Goal: Task Accomplishment & Management: Manage account settings

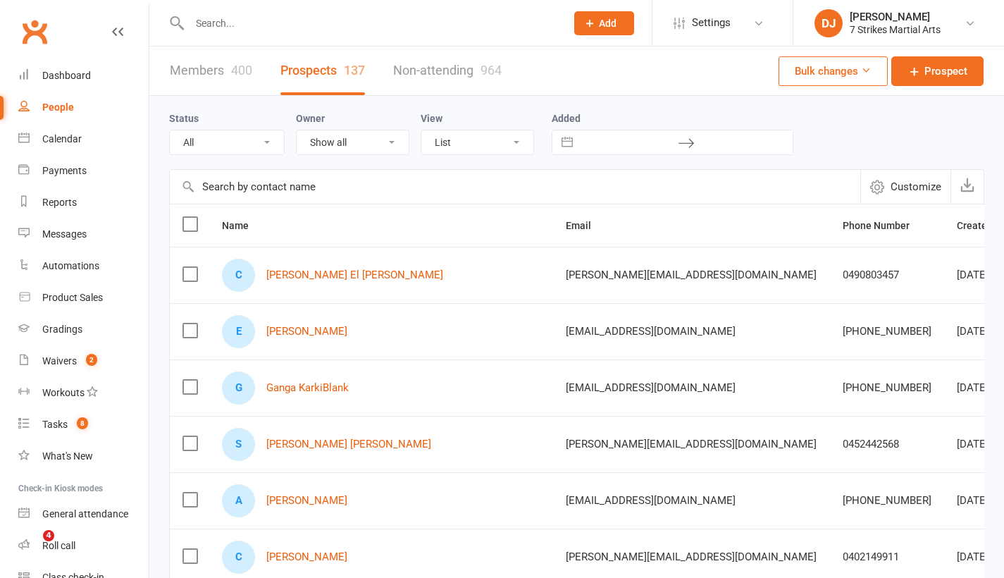
select select "25"
click at [90, 74] on link "Dashboard" at bounding box center [83, 76] width 130 height 32
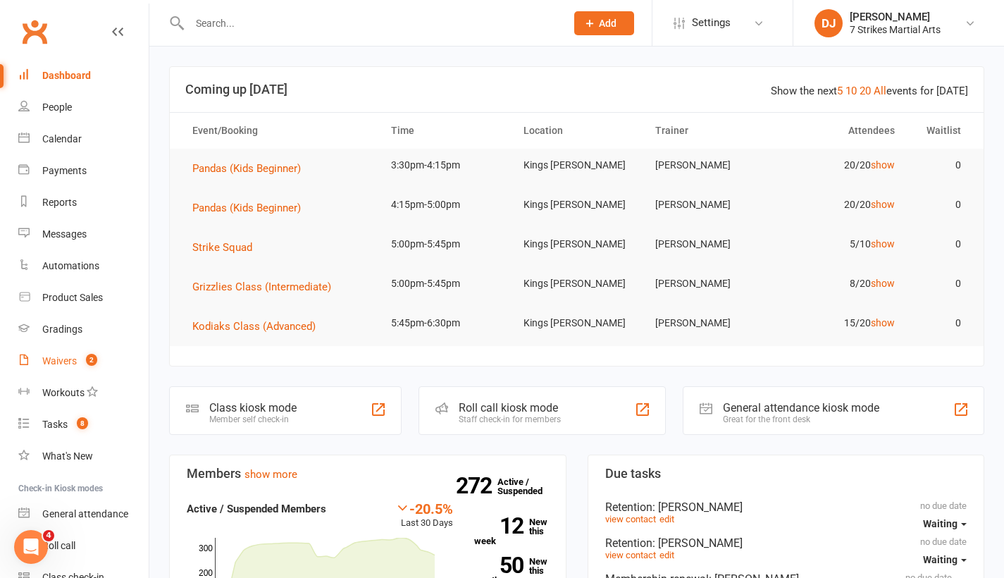
click at [81, 373] on link "Waivers 2" at bounding box center [83, 361] width 130 height 32
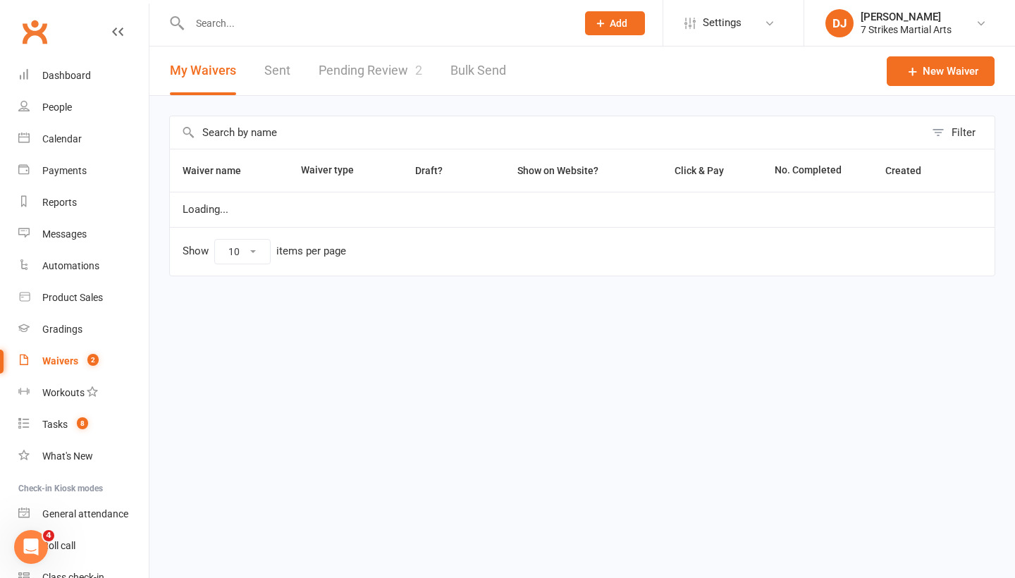
select select "25"
click at [357, 75] on link "Pending Review 2" at bounding box center [370, 71] width 104 height 49
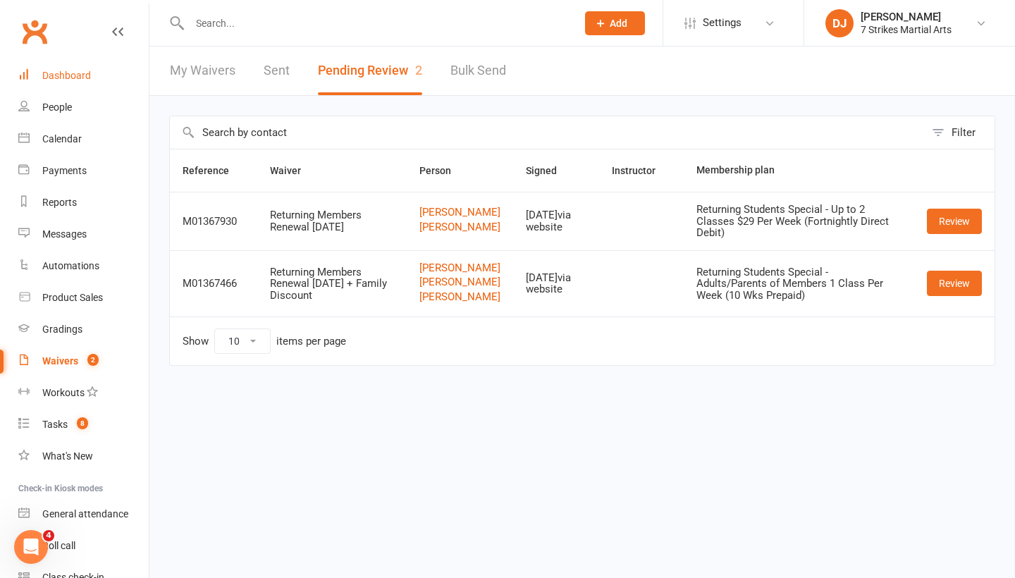
click at [78, 78] on div "Dashboard" at bounding box center [66, 75] width 49 height 11
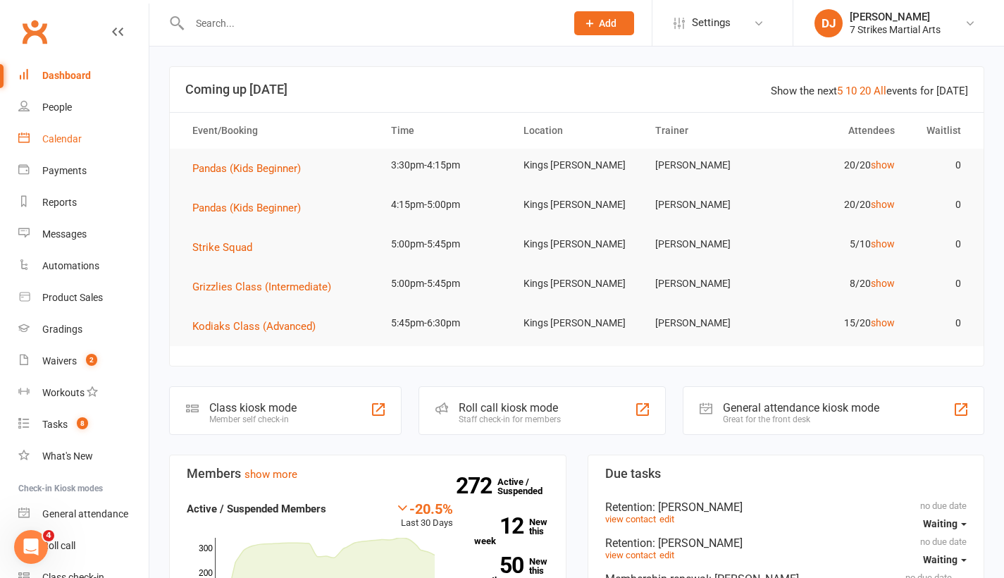
click at [68, 144] on div "Calendar" at bounding box center [61, 138] width 39 height 11
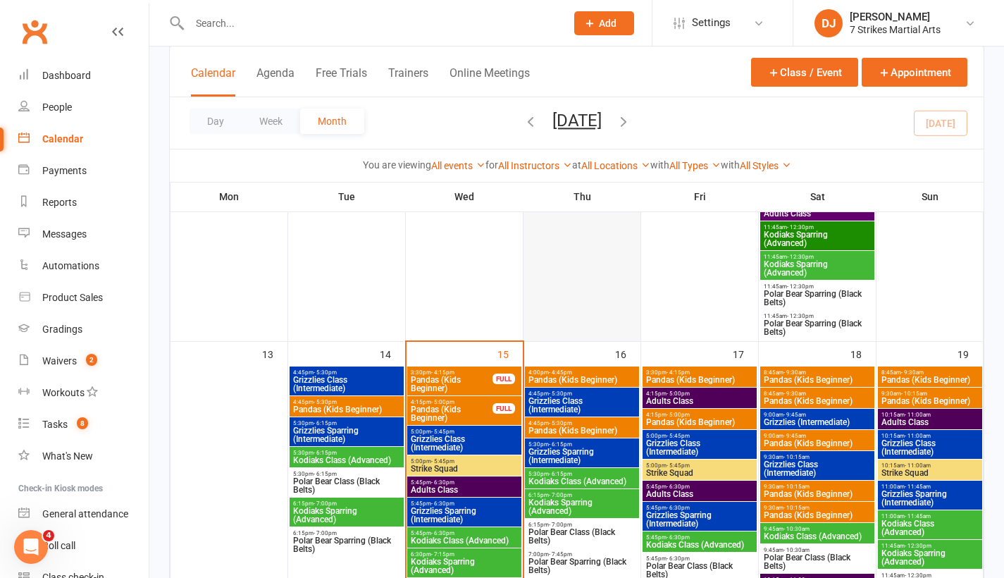
scroll to position [848, 0]
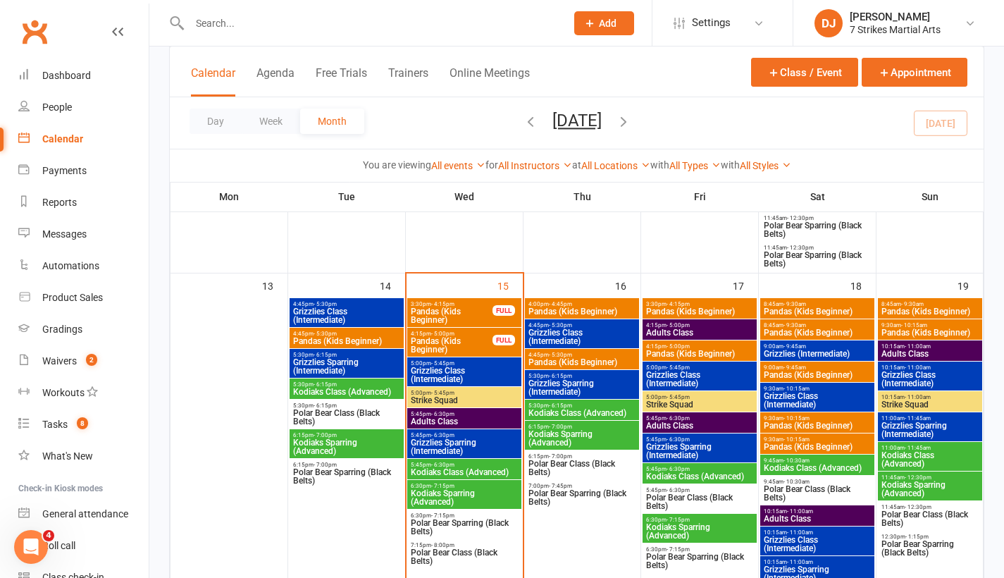
click at [473, 317] on span "Pandas (Kids Beginner)" at bounding box center [451, 315] width 83 height 17
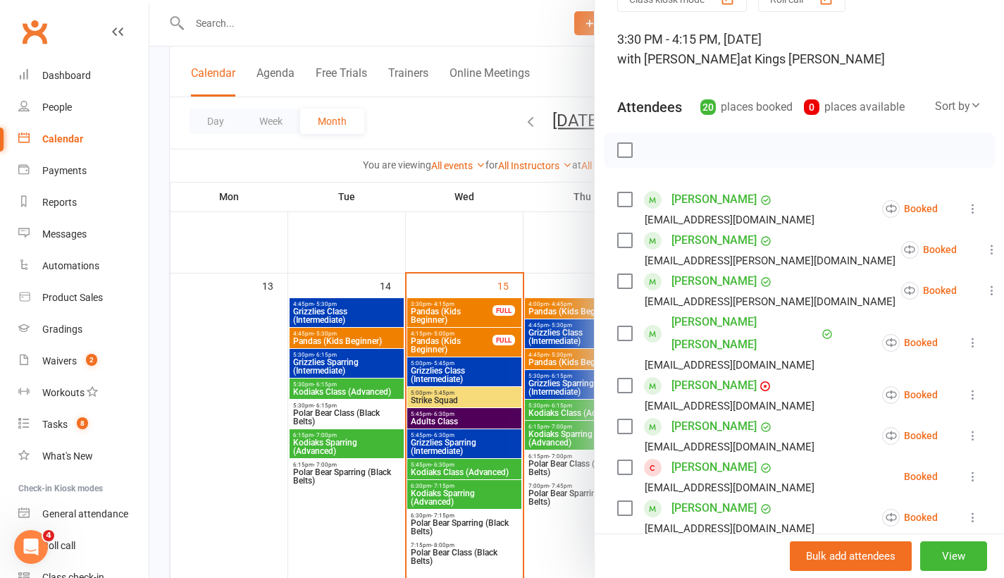
scroll to position [0, 0]
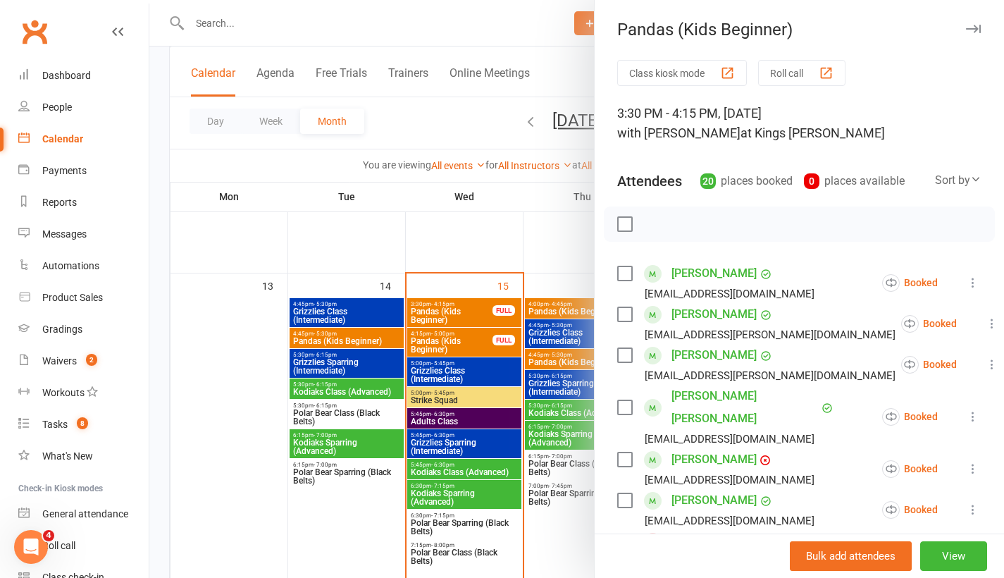
click at [966, 27] on icon "button" at bounding box center [973, 29] width 15 height 8
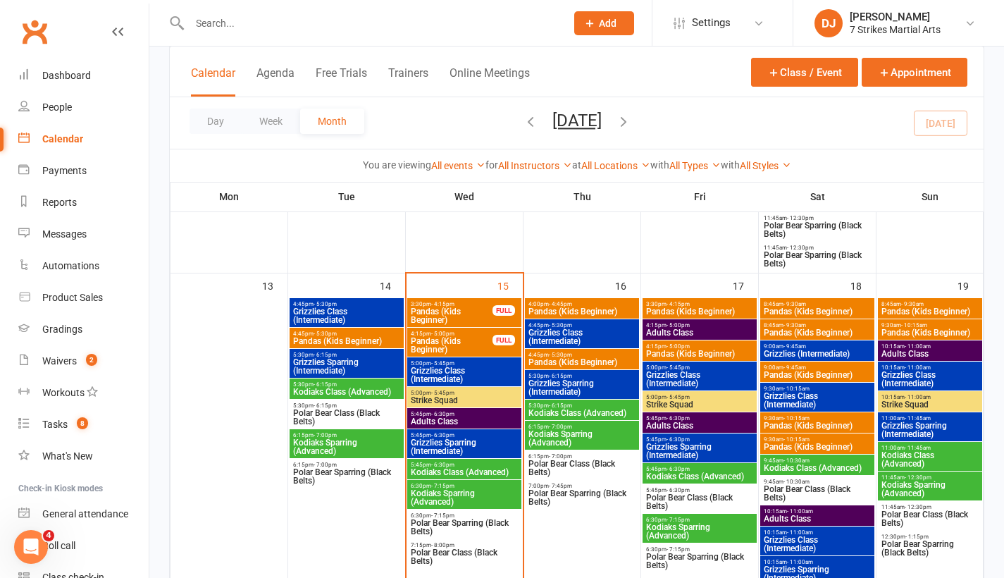
click at [467, 338] on span "Pandas (Kids Beginner)" at bounding box center [451, 345] width 83 height 17
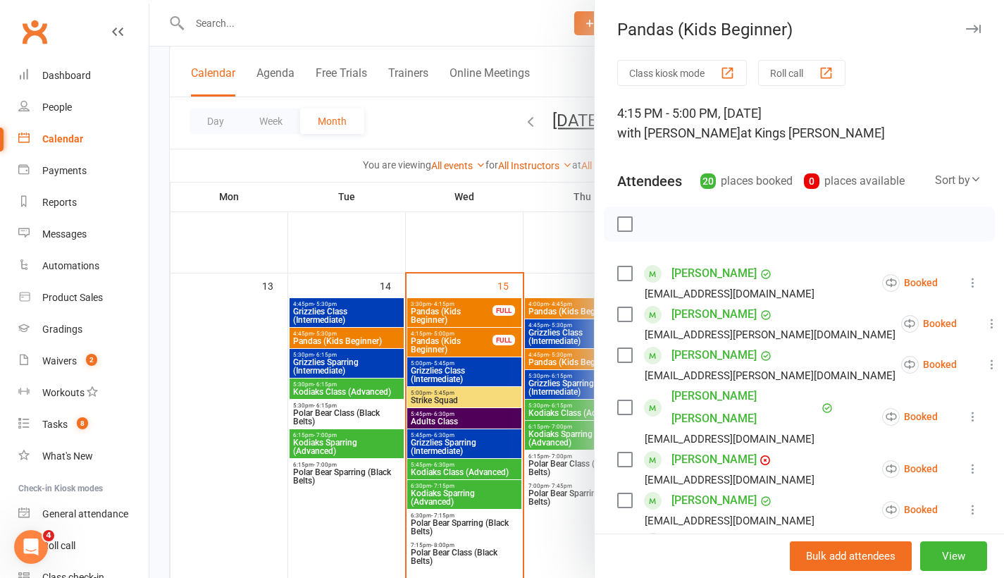
click at [966, 32] on icon "button" at bounding box center [973, 29] width 15 height 8
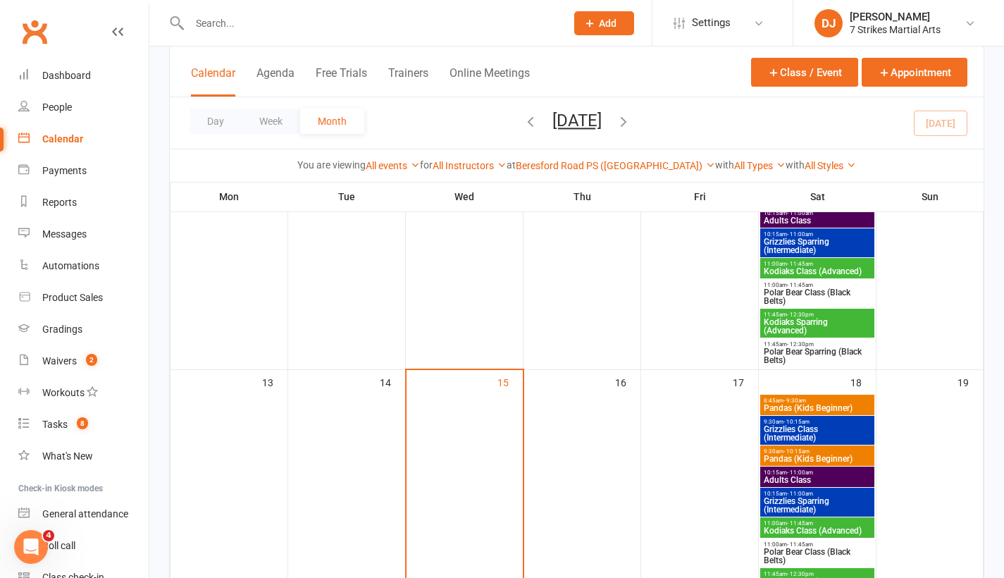
click at [409, 22] on input "text" at bounding box center [370, 23] width 371 height 20
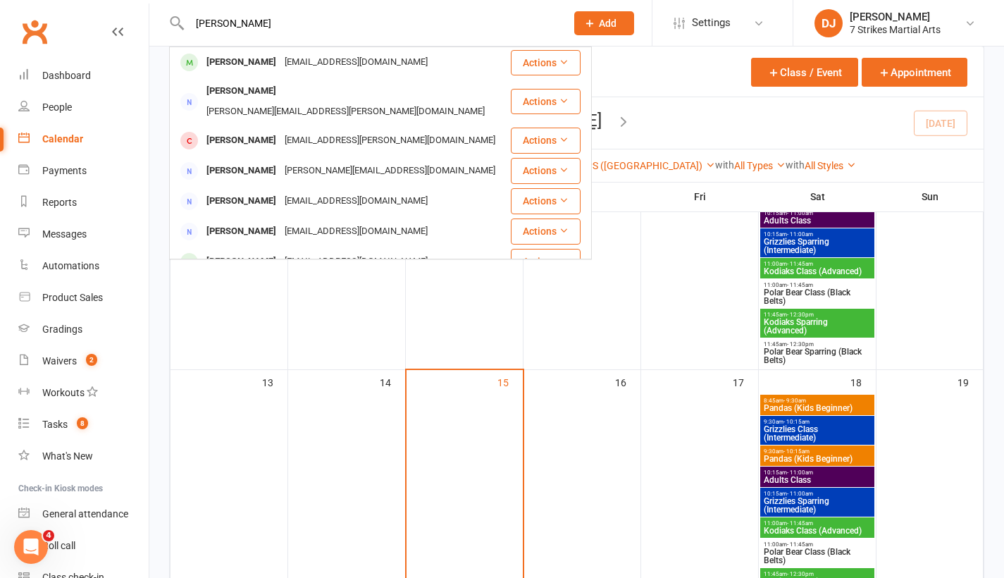
type input "[PERSON_NAME]"
drag, startPoint x: 409, startPoint y: 21, endPoint x: 242, endPoint y: 125, distance: 197.5
click at [242, 130] on div "[PERSON_NAME]" at bounding box center [241, 140] width 78 height 20
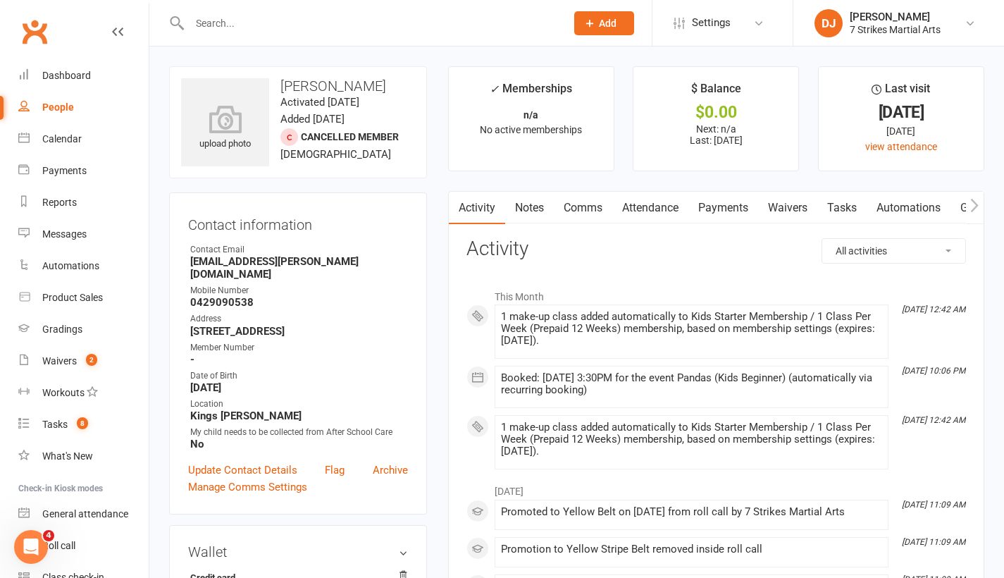
click at [779, 209] on link "Waivers" at bounding box center [787, 208] width 59 height 32
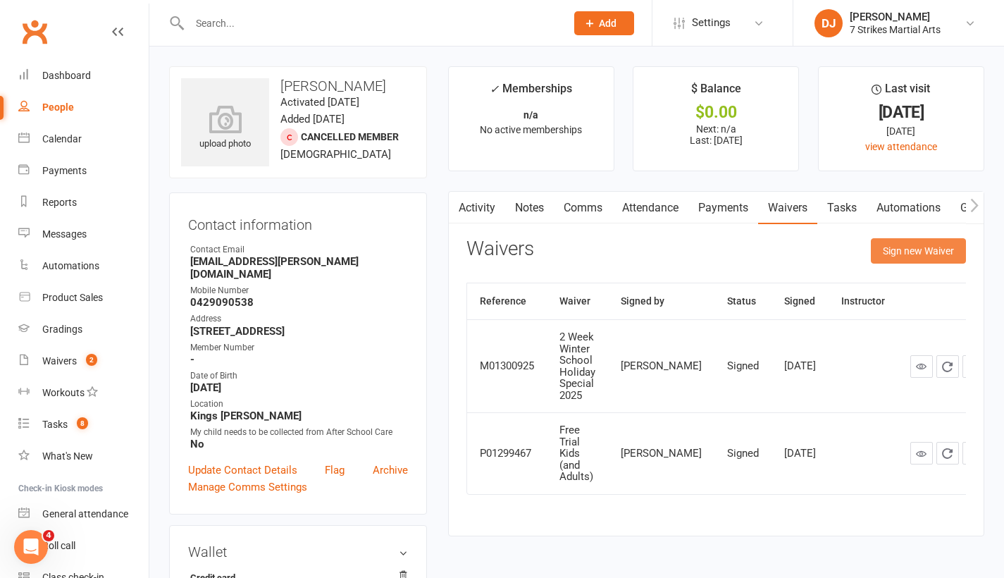
click at [896, 260] on button "Sign new Waiver" at bounding box center [918, 250] width 95 height 25
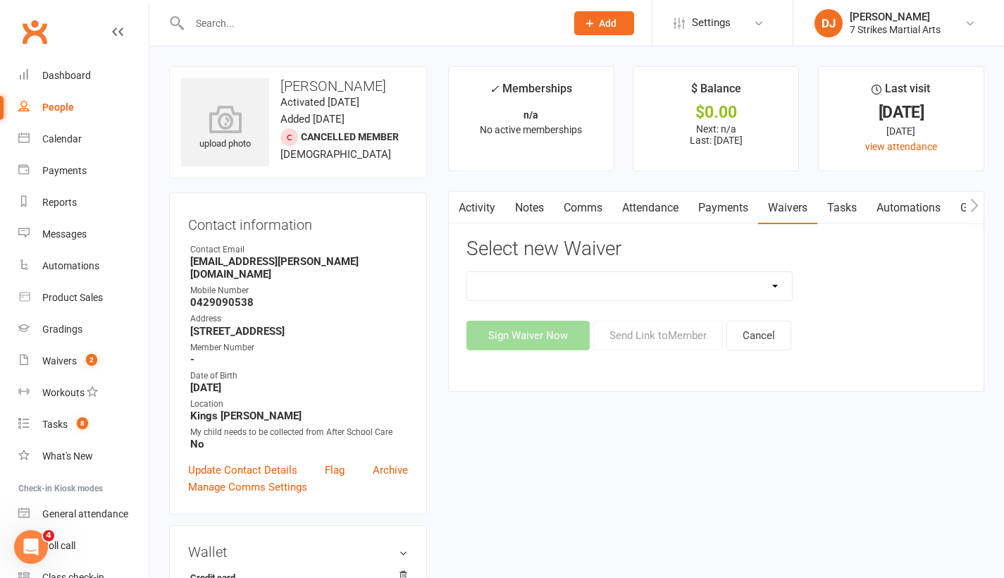
select select "14572"
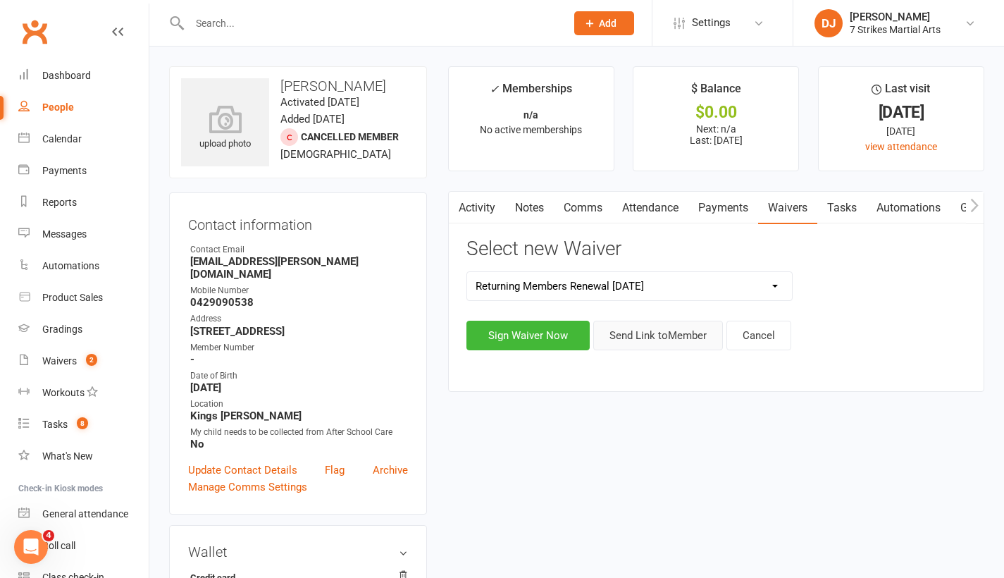
click at [664, 339] on button "Send Link to Member" at bounding box center [658, 336] width 130 height 30
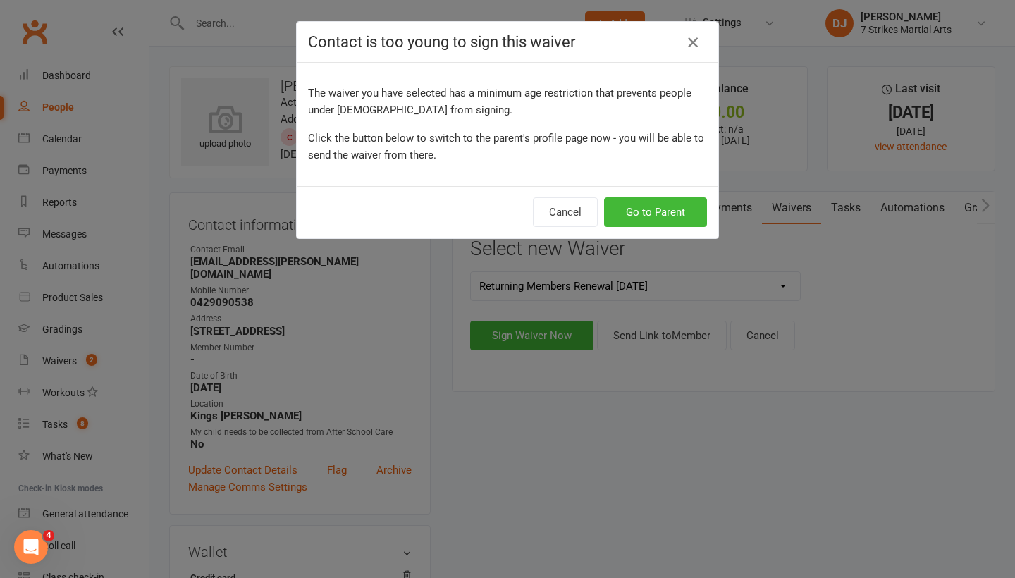
click at [684, 44] on icon "button" at bounding box center [692, 42] width 17 height 17
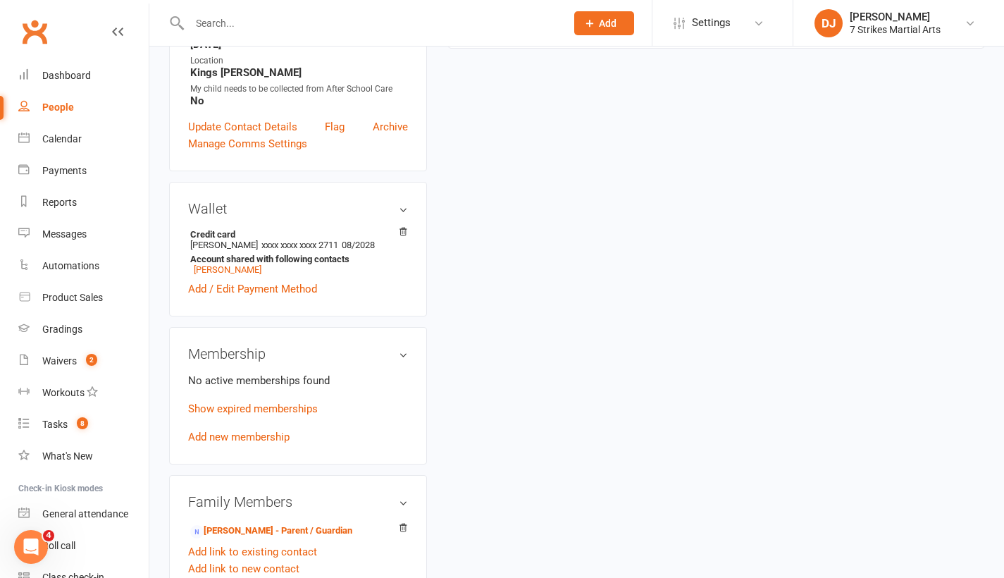
scroll to position [346, 0]
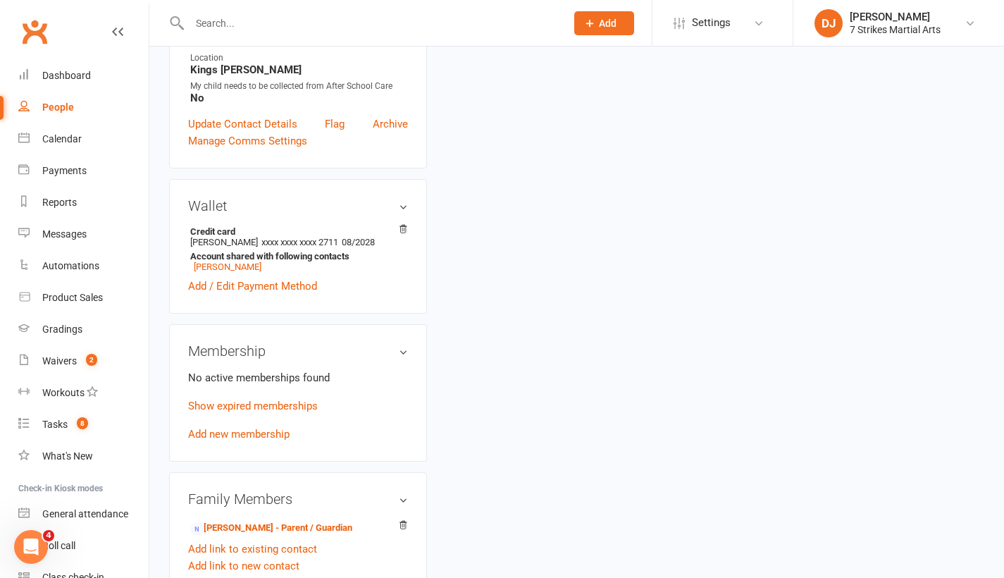
click at [283, 521] on link "[PERSON_NAME] - Parent / Guardian" at bounding box center [271, 528] width 162 height 15
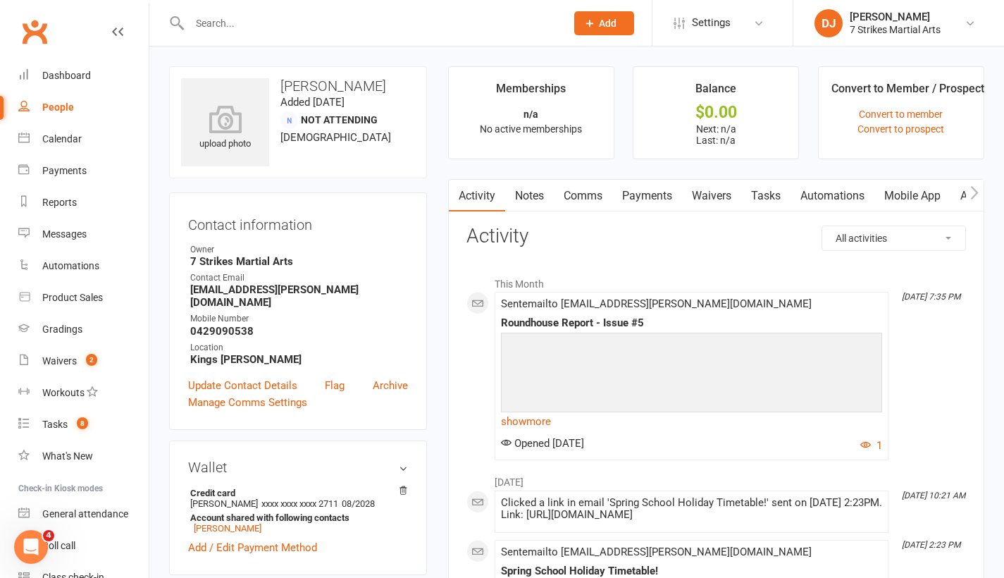
click at [717, 197] on link "Waivers" at bounding box center [711, 196] width 59 height 32
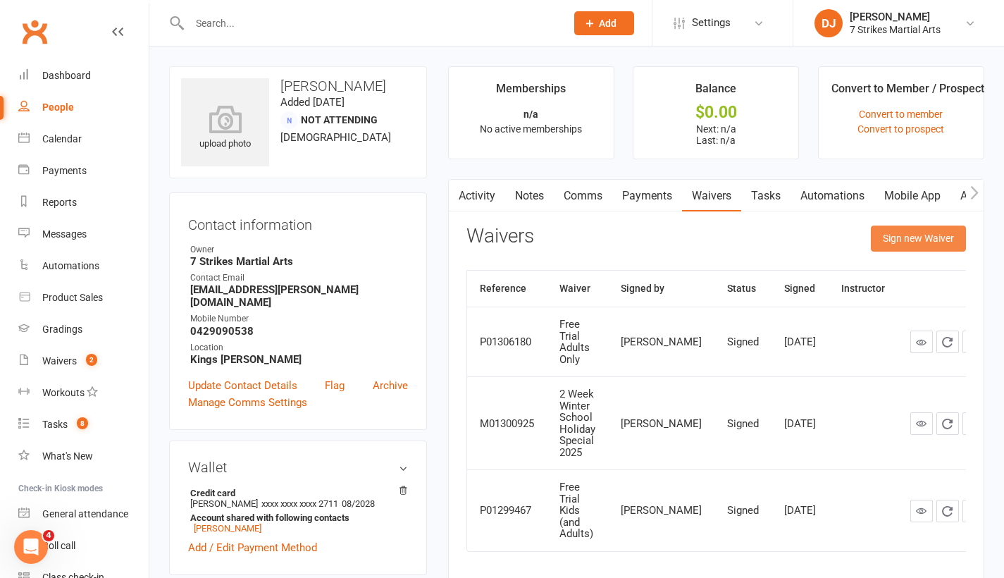
click at [931, 242] on button "Sign new Waiver" at bounding box center [918, 237] width 95 height 25
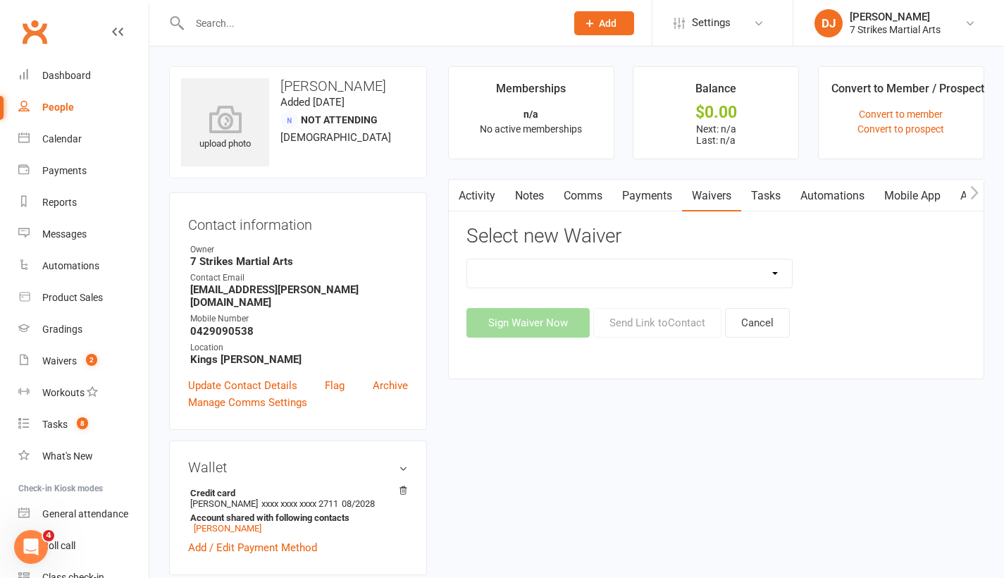
select select "14572"
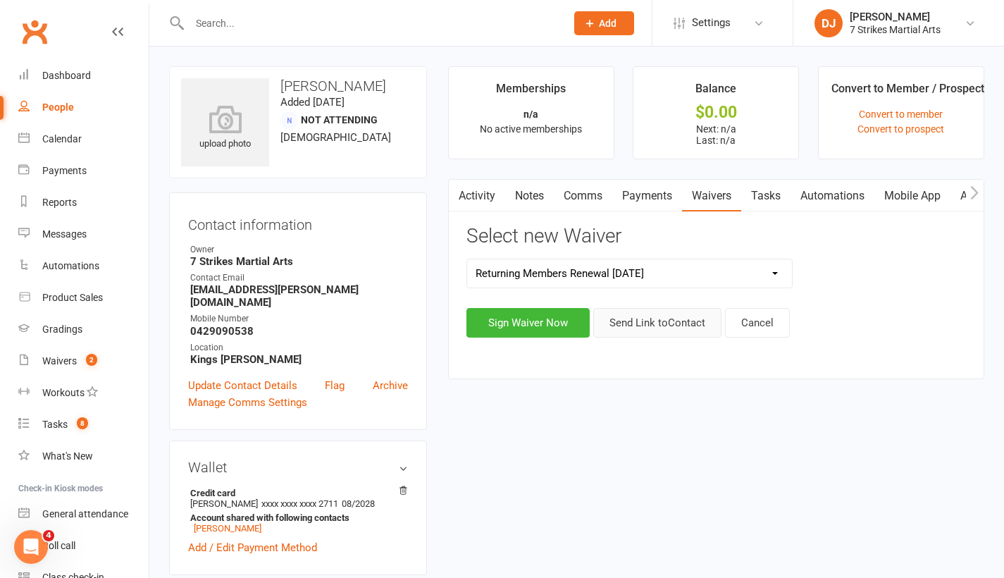
click at [677, 328] on button "Send Link to Contact" at bounding box center [657, 323] width 128 height 30
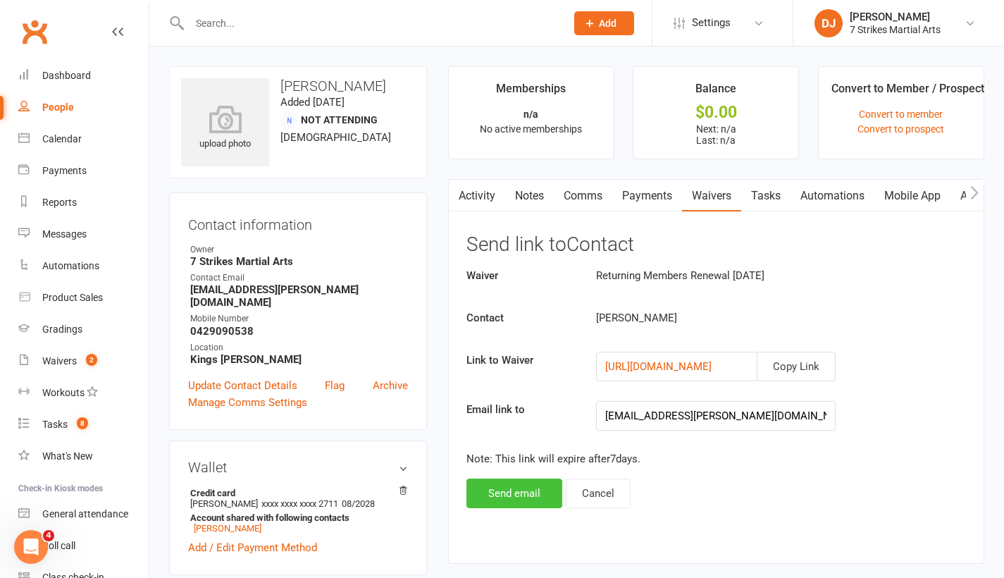
click at [533, 494] on button "Send email" at bounding box center [514, 493] width 96 height 30
